Goal: Register for event/course

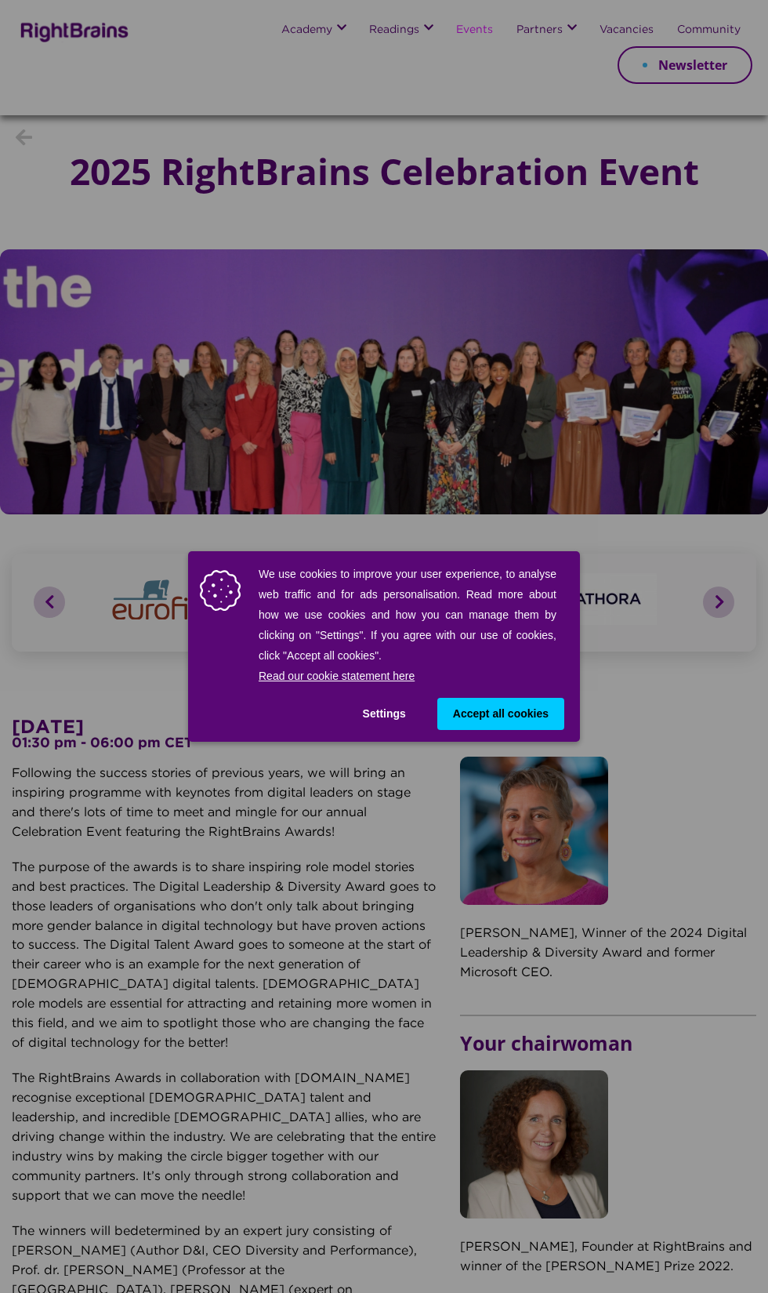
scroll to position [9, 0]
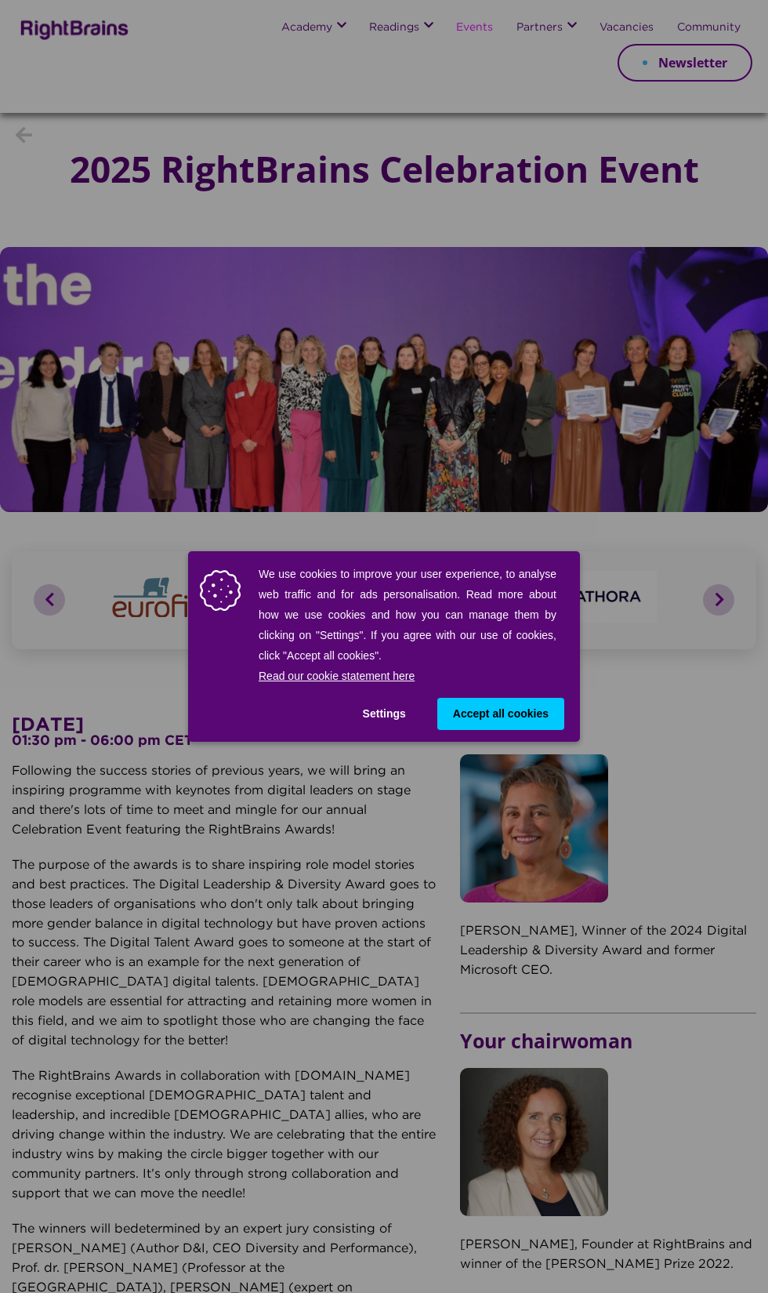
click at [362, 915] on div "We use cookies to improve your user experience, to analyse web traffic and for …" at bounding box center [384, 646] width 768 height 1293
click at [680, 745] on div "We use cookies to improve your user experience, to analyse web traffic and for …" at bounding box center [384, 646] width 768 height 1293
click at [520, 713] on span "Accept all cookies" at bounding box center [501, 714] width 96 height 16
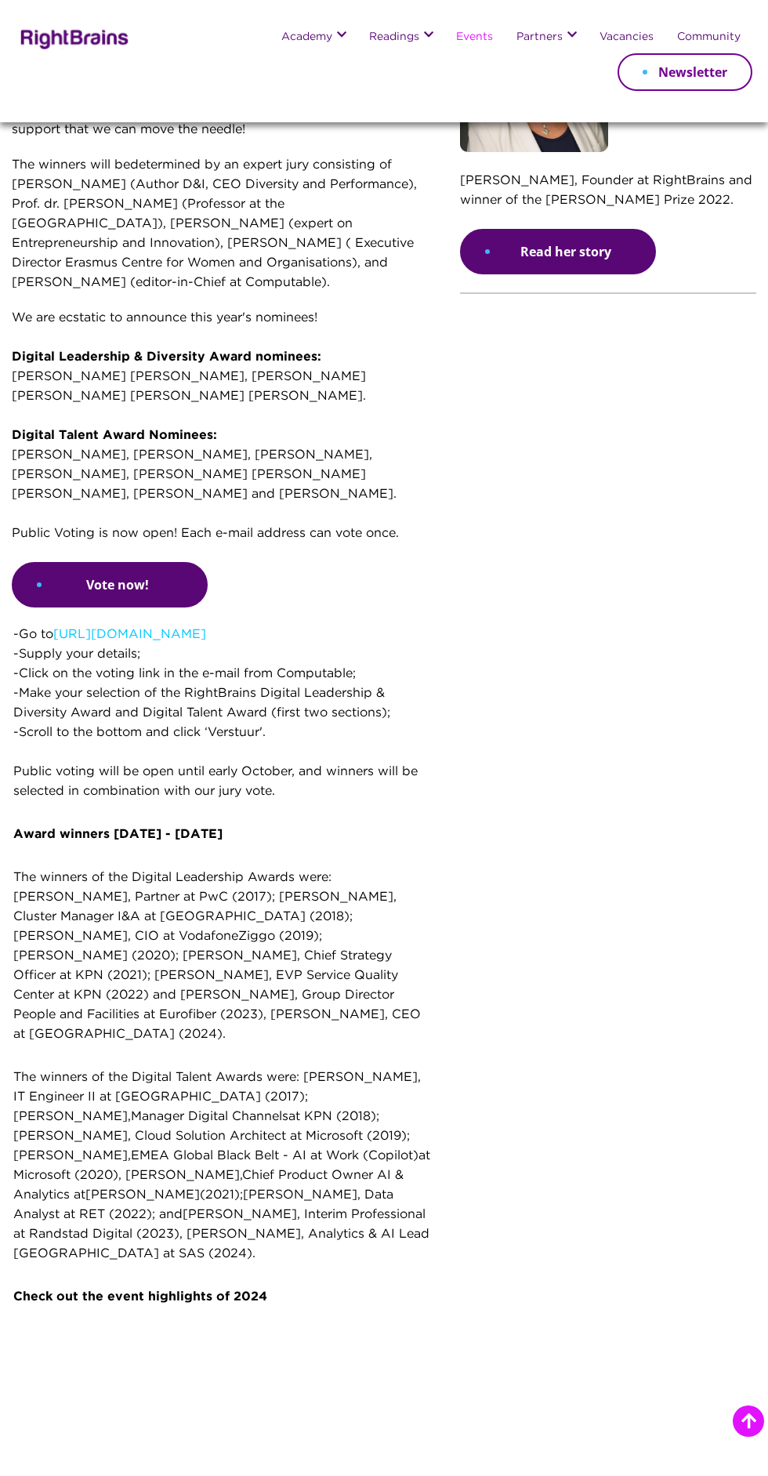
scroll to position [956, 0]
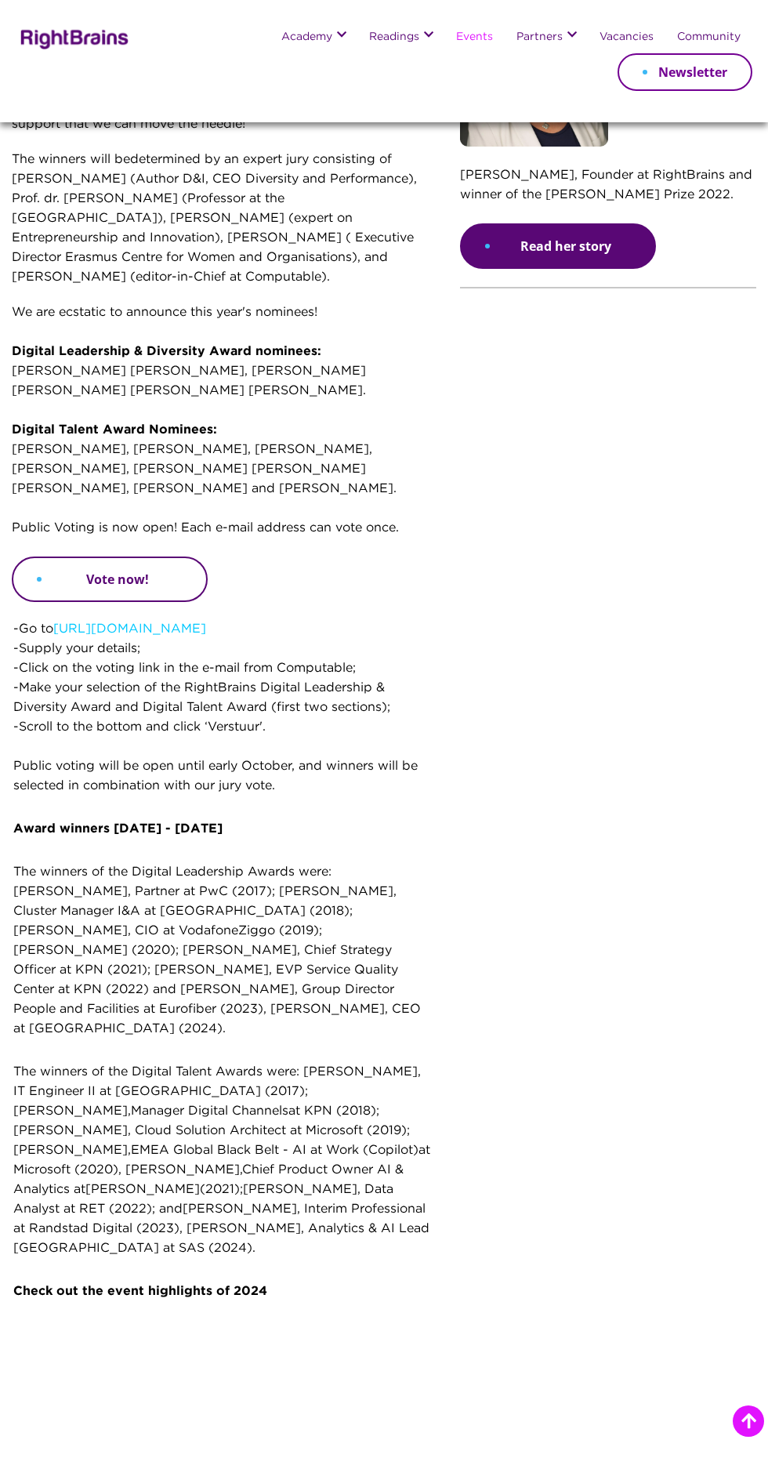
click at [131, 557] on link "Vote now!" at bounding box center [110, 579] width 196 height 45
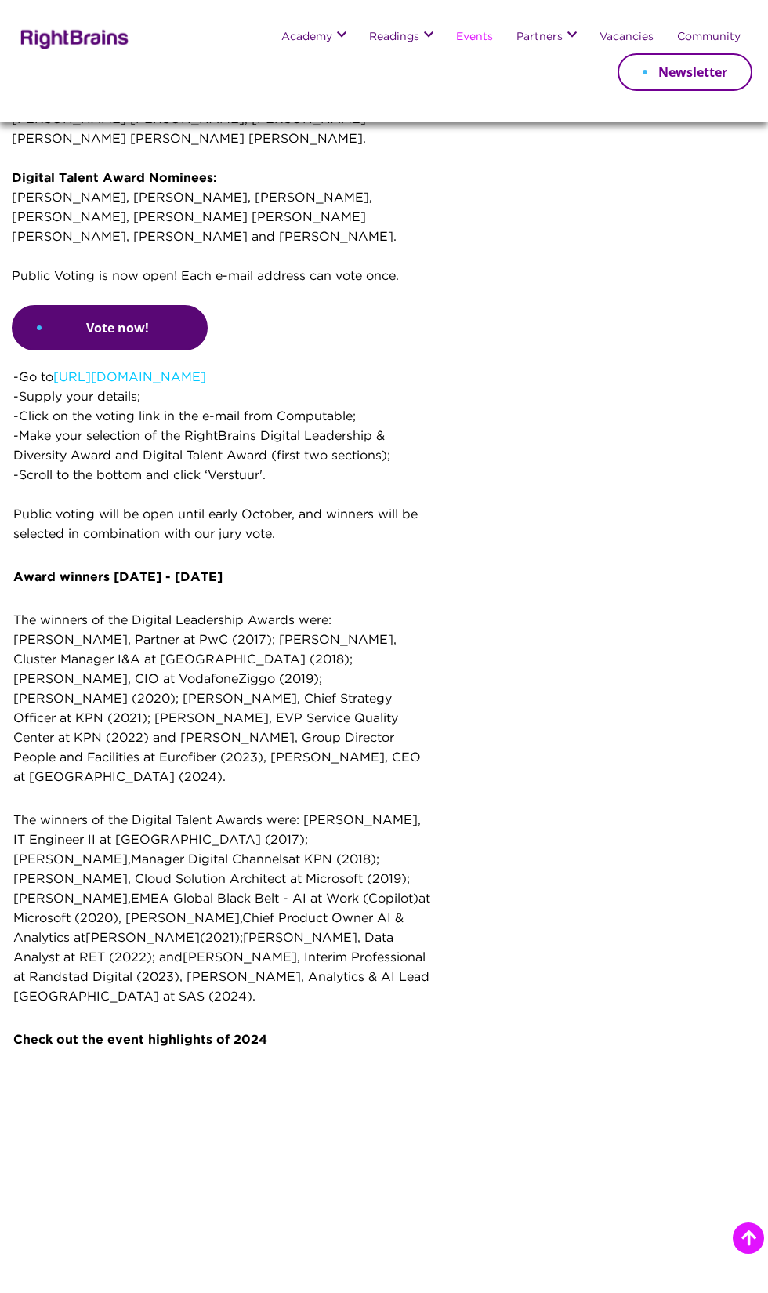
scroll to position [955, 0]
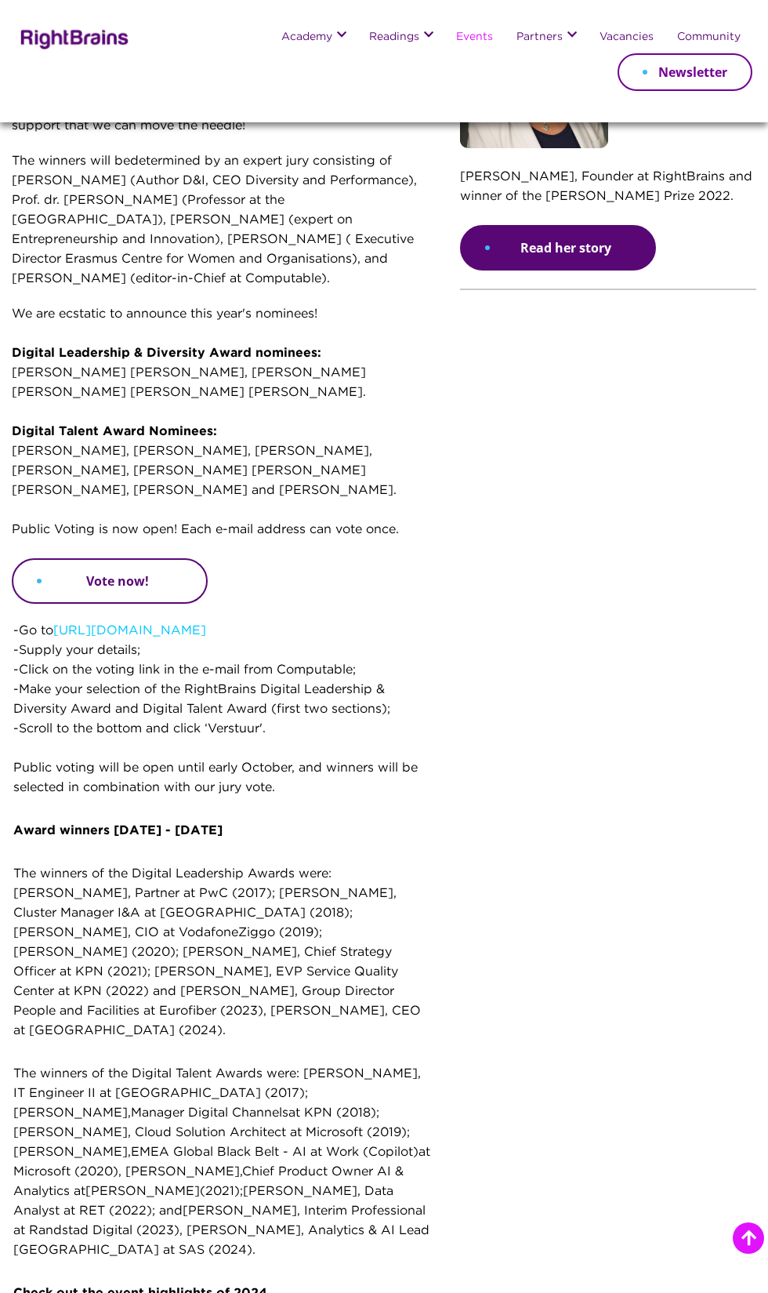
click at [137, 558] on link "Vote now!" at bounding box center [110, 580] width 196 height 45
